Goal: Use online tool/utility: Utilize a website feature to perform a specific function

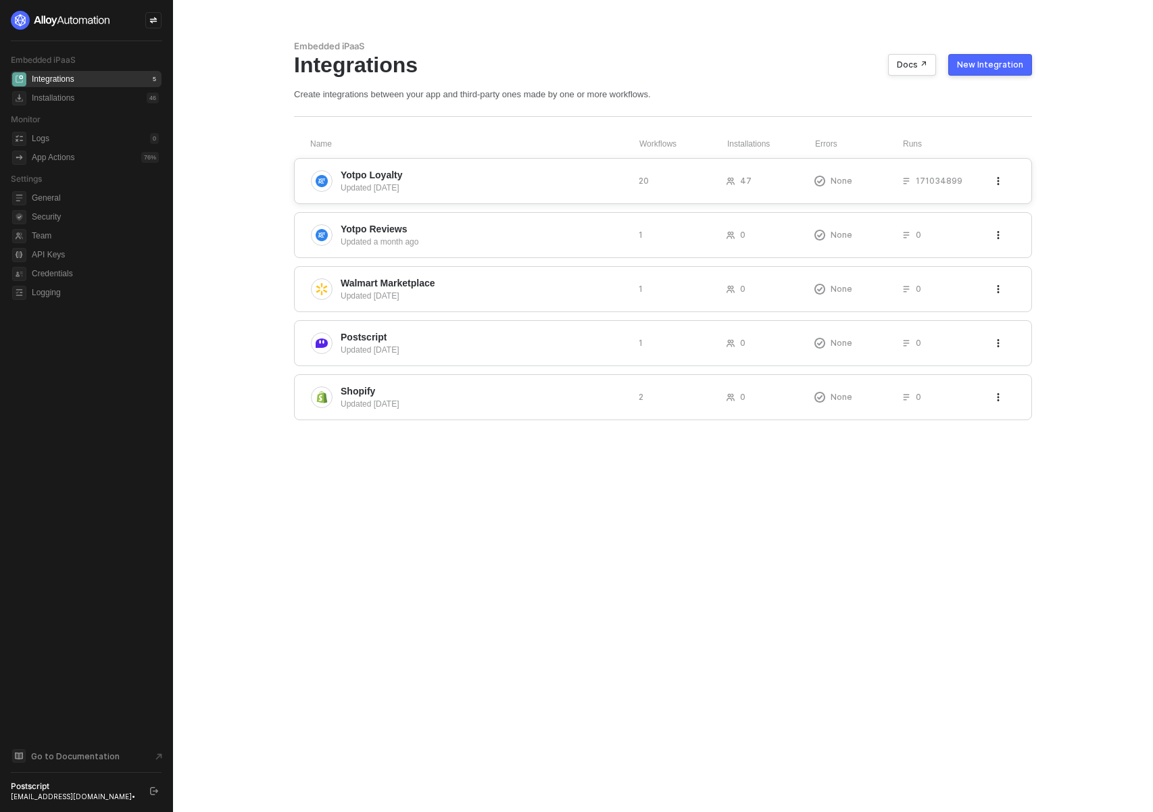
click at [461, 187] on div "Updated [DATE]" at bounding box center [484, 188] width 287 height 12
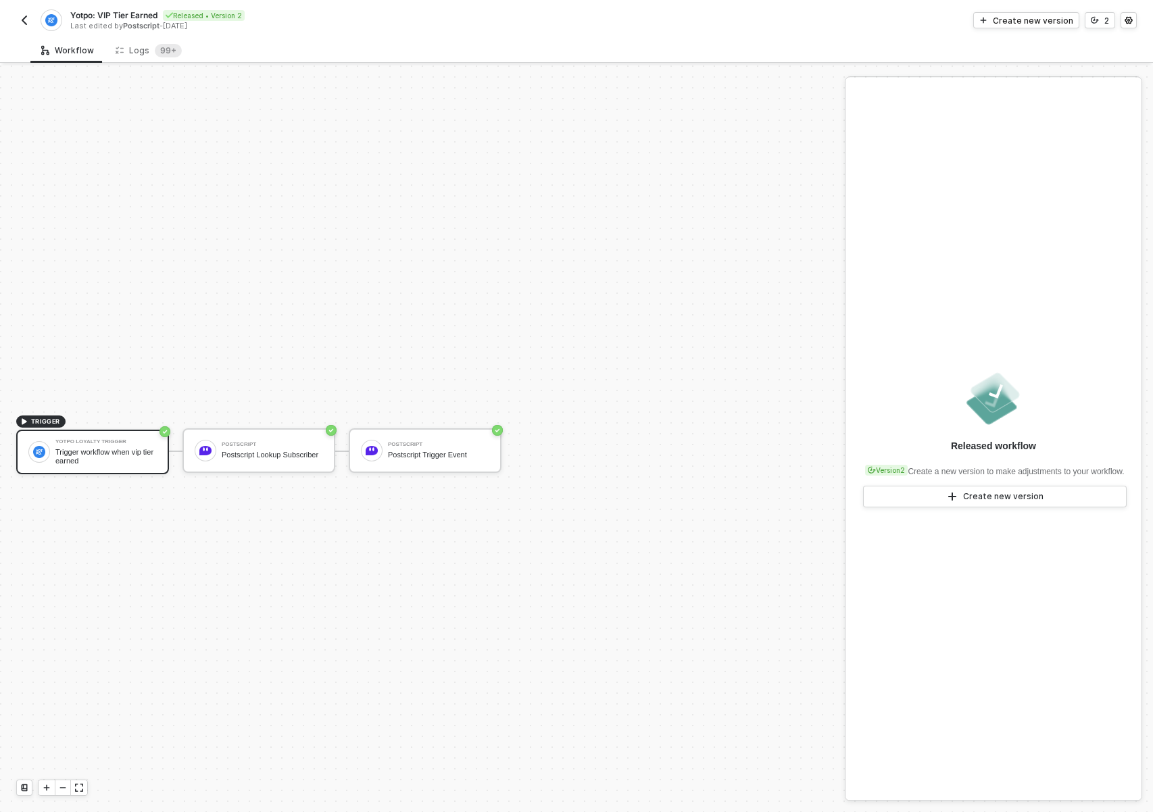
scroll to position [25, 0]
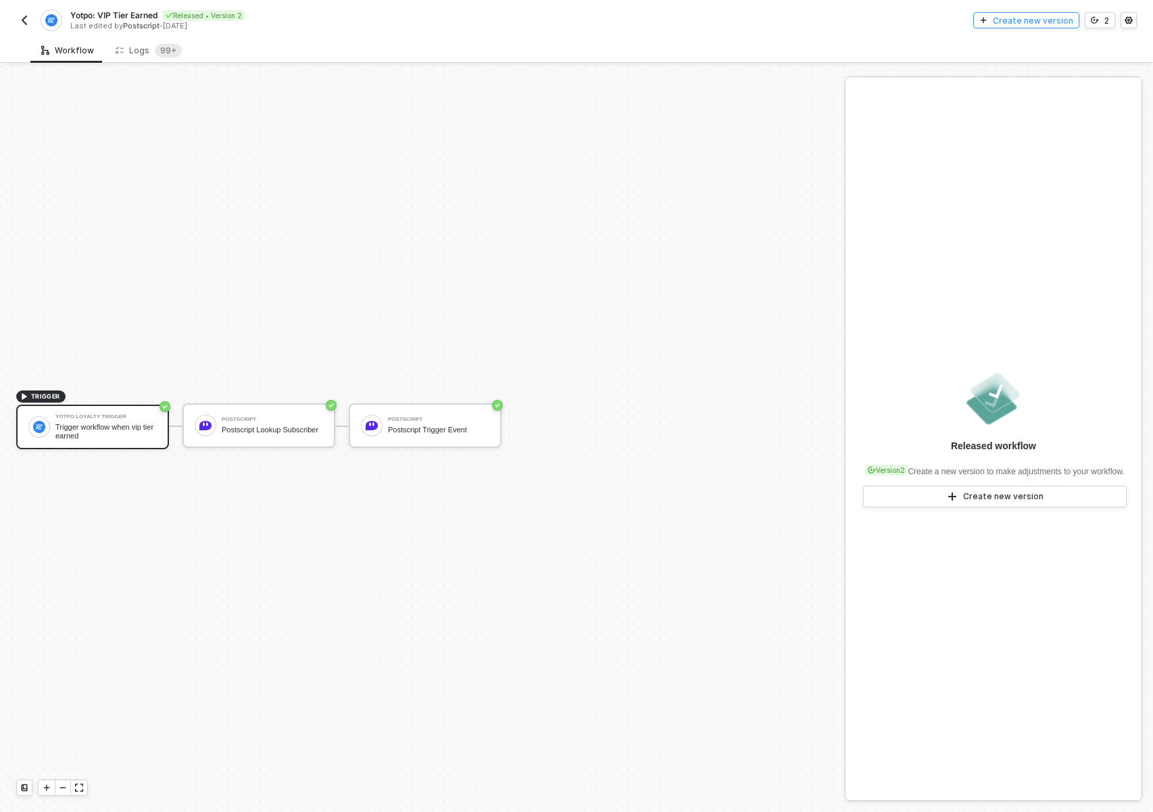
click at [1041, 18] on div "Create new version" at bounding box center [1033, 20] width 80 height 11
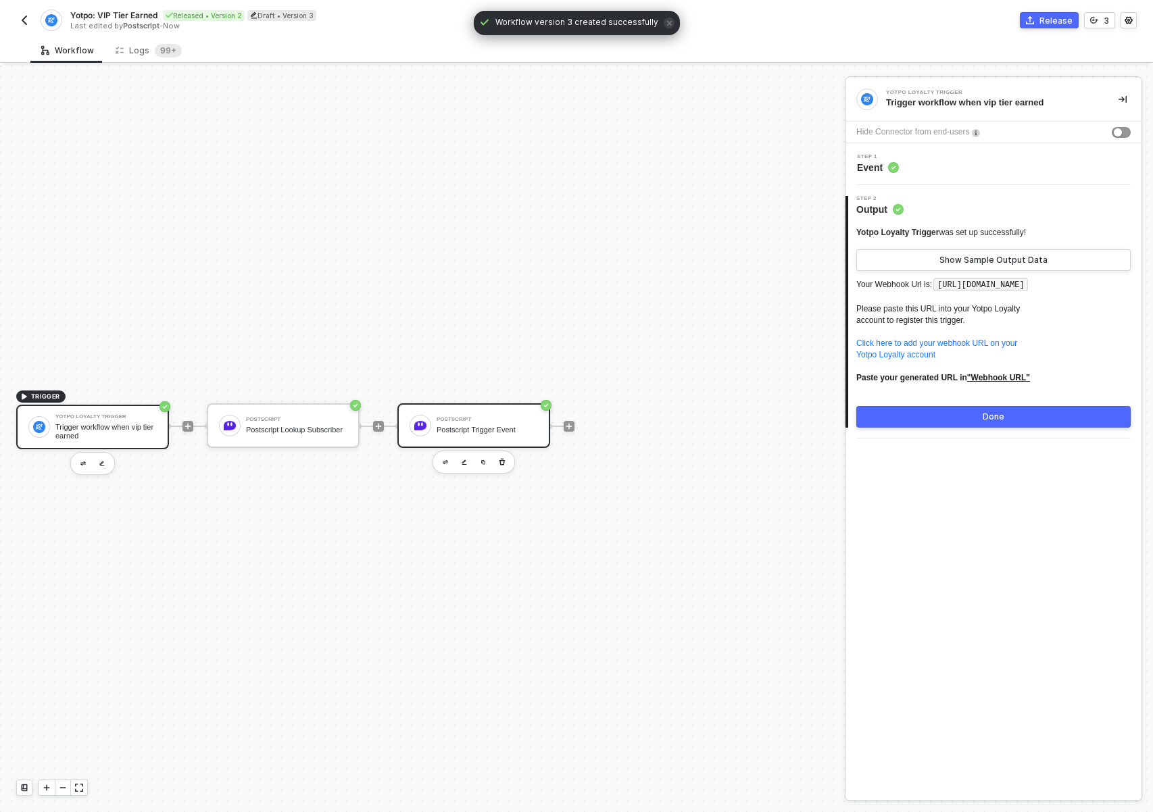
click at [443, 432] on div "Postscript Trigger Event" at bounding box center [486, 430] width 101 height 9
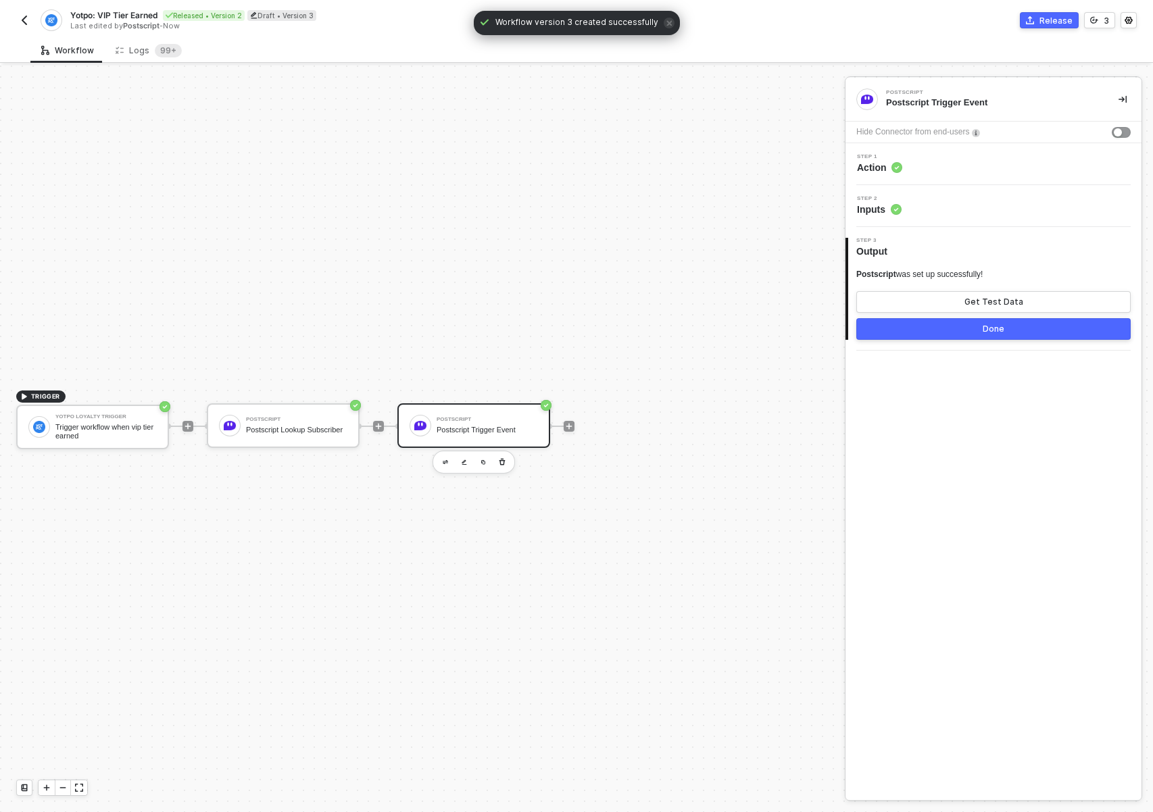
click at [936, 216] on div "Step 2 Inputs" at bounding box center [995, 206] width 293 height 20
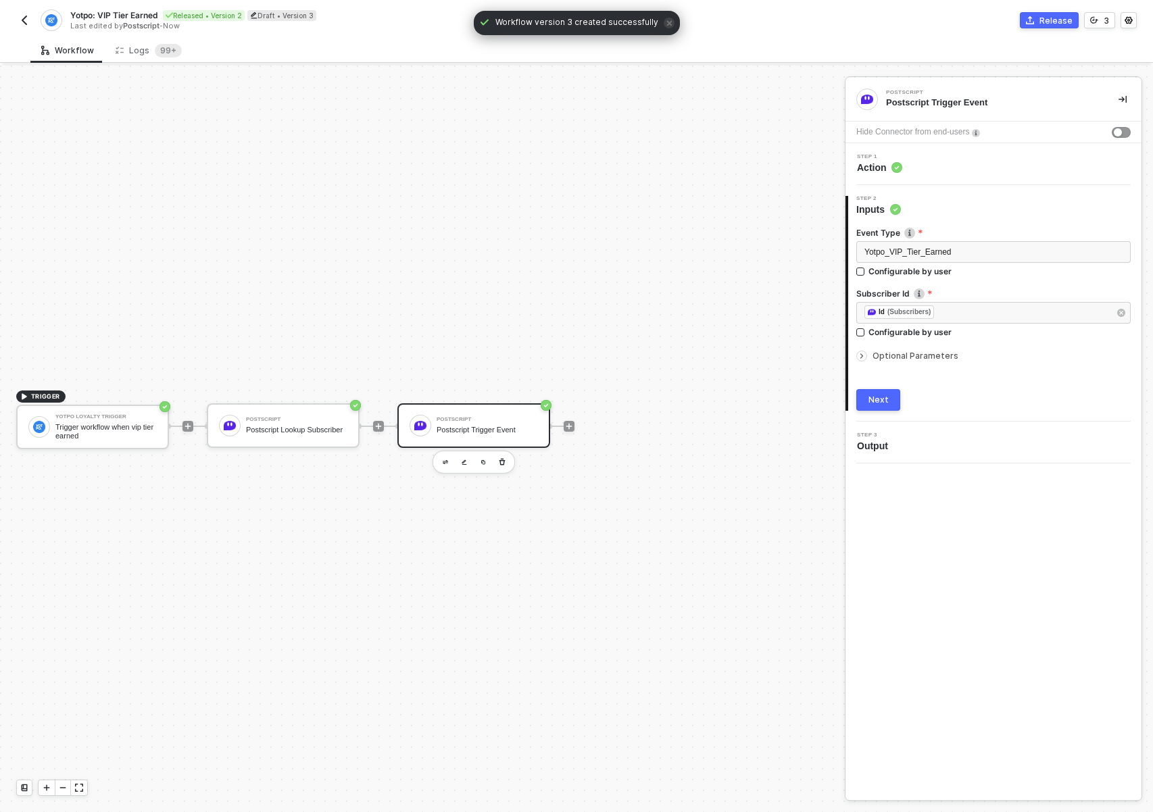
click at [900, 363] on div "Optional Parameters" at bounding box center [993, 356] width 274 height 15
